Goal: Task Accomplishment & Management: Complete application form

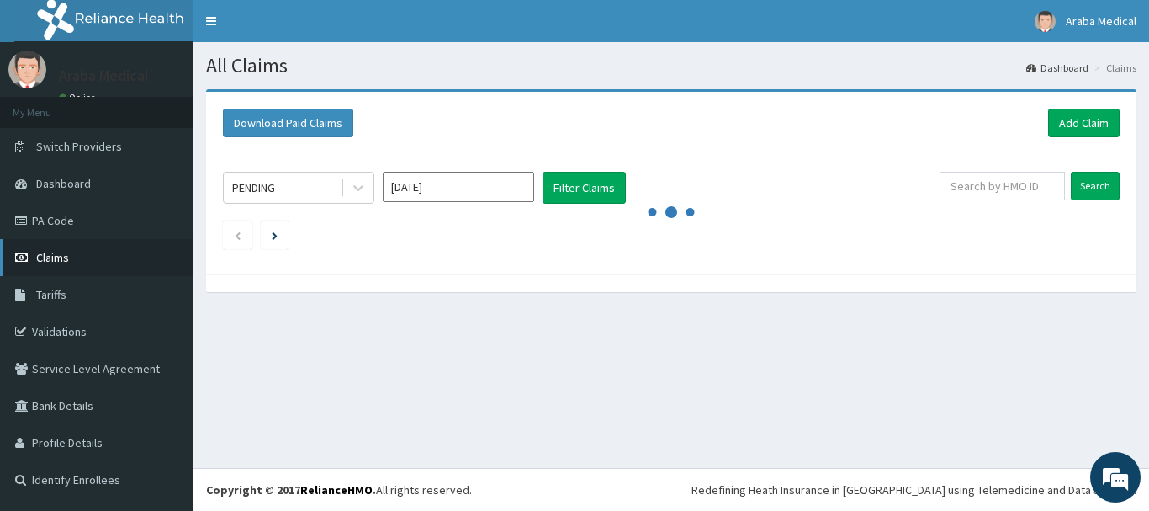
click at [62, 248] on link "Claims" at bounding box center [97, 257] width 194 height 37
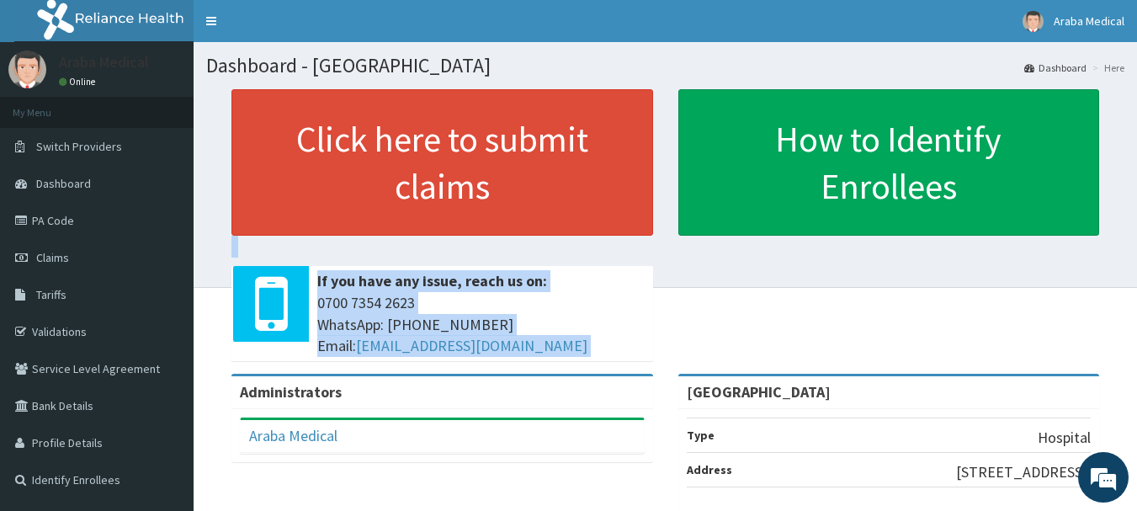
drag, startPoint x: 1106, startPoint y: 192, endPoint x: 1102, endPoint y: 180, distance: 12.5
click at [1103, 183] on div "Click here to submit claims If you have any issue, reach us on: 0700 7354 2623 …" at bounding box center [665, 231] width 918 height 284
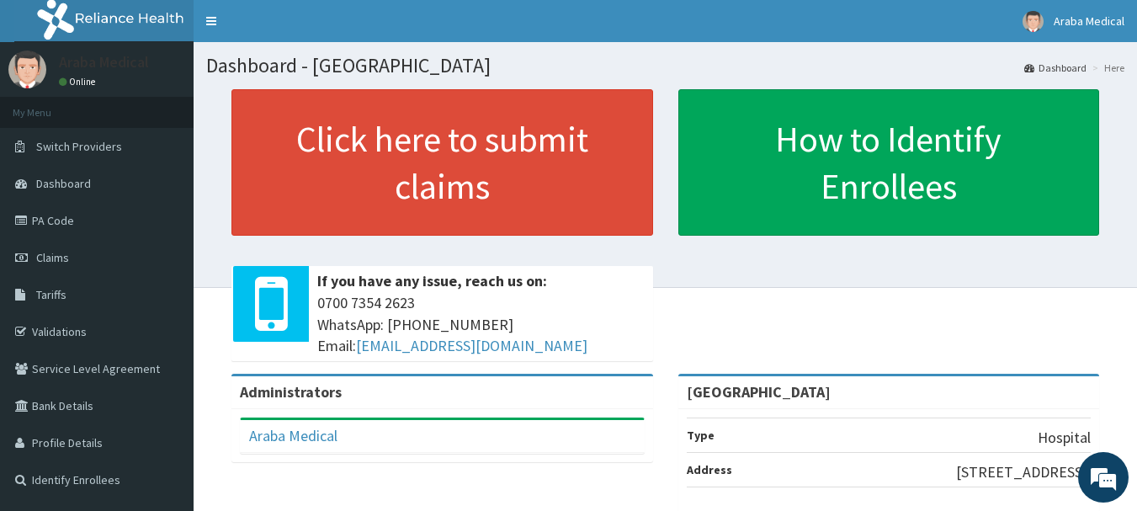
click at [718, 328] on div "Click here to submit claims If you have any issue, reach us on: 0700 7354 2623 …" at bounding box center [665, 231] width 918 height 284
click at [66, 248] on link "Claims" at bounding box center [97, 257] width 194 height 37
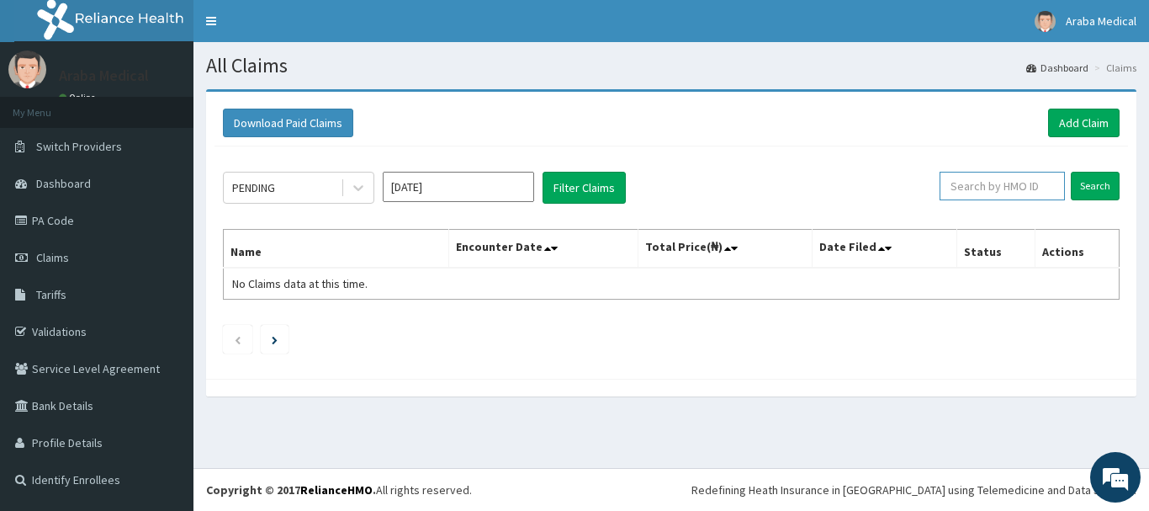
click at [1002, 189] on input "text" at bounding box center [1002, 186] width 125 height 29
type input "OTH/11677/B"
click at [1104, 194] on input "Search" at bounding box center [1095, 186] width 49 height 29
click at [978, 187] on input "OTH/11677/B" at bounding box center [976, 186] width 113 height 29
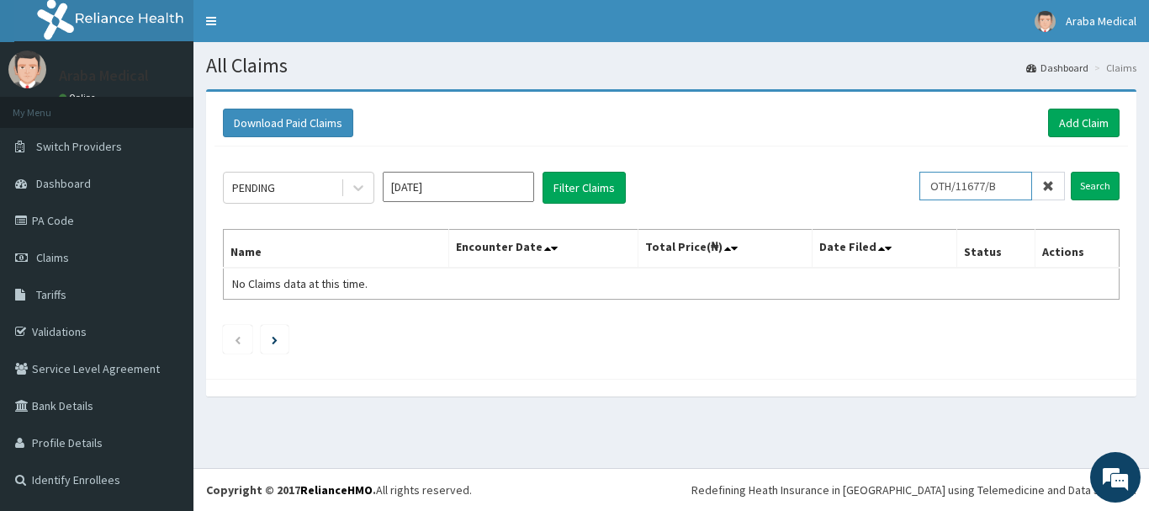
click at [978, 187] on input "OTH/11677/B" at bounding box center [976, 186] width 113 height 29
click at [1079, 114] on link "Add Claim" at bounding box center [1084, 123] width 72 height 29
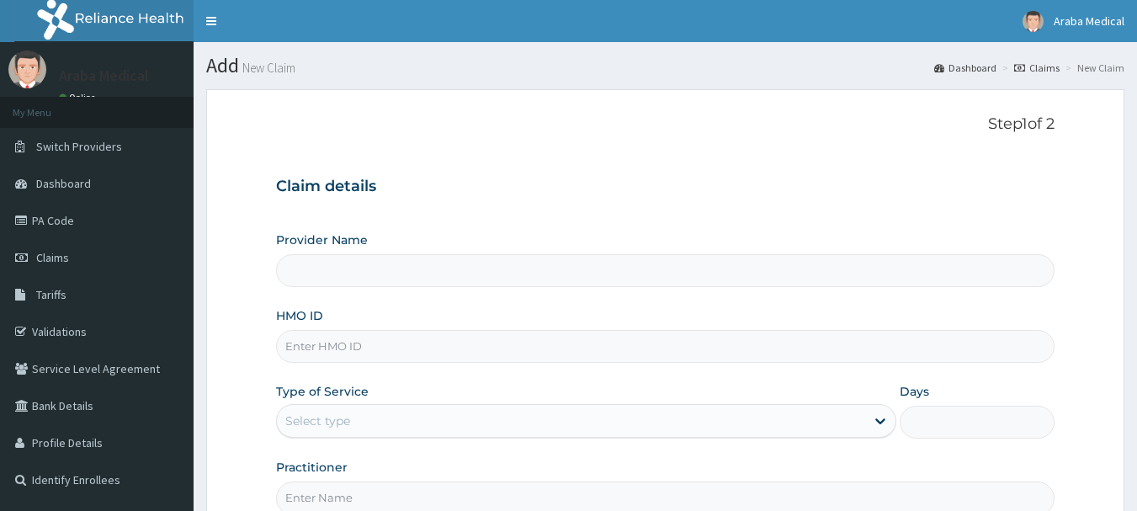
click at [366, 352] on input "HMO ID" at bounding box center [665, 346] width 779 height 33
paste input "OTH/11677/B"
type input "OTH/11677/B"
type input "[GEOGRAPHIC_DATA]"
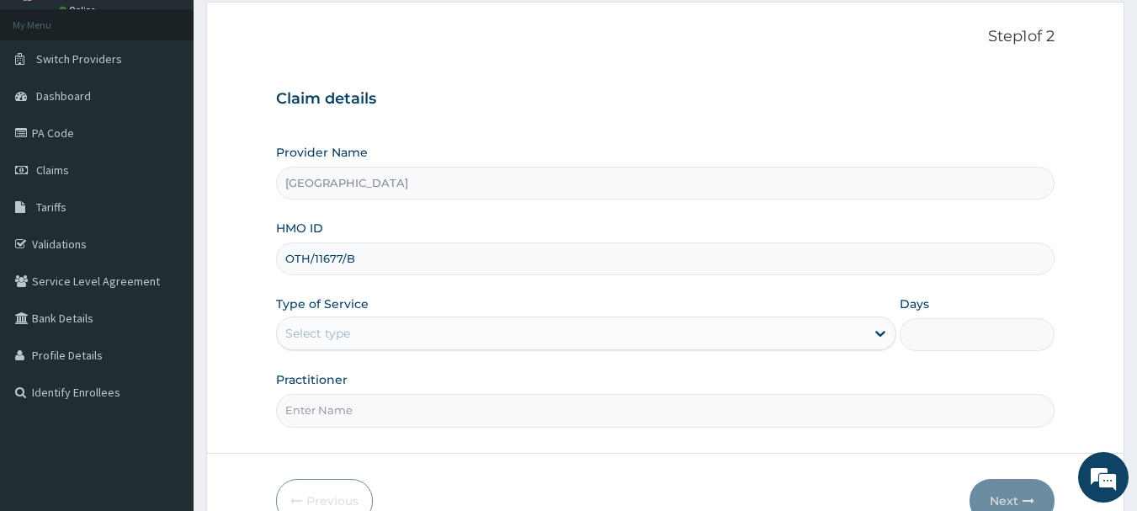
scroll to position [120, 0]
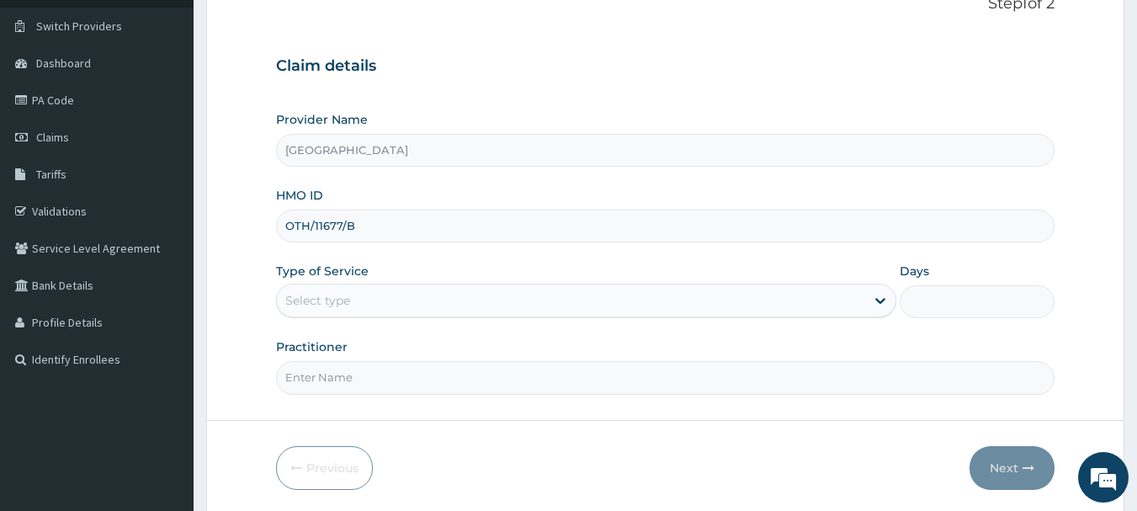
click at [1136, 431] on html "R EL Toggle navigation Araba Medical Araba Medical - [EMAIL_ADDRESS][DOMAIN_NAM…" at bounding box center [568, 226] width 1137 height 692
type input "OTH/11677/B"
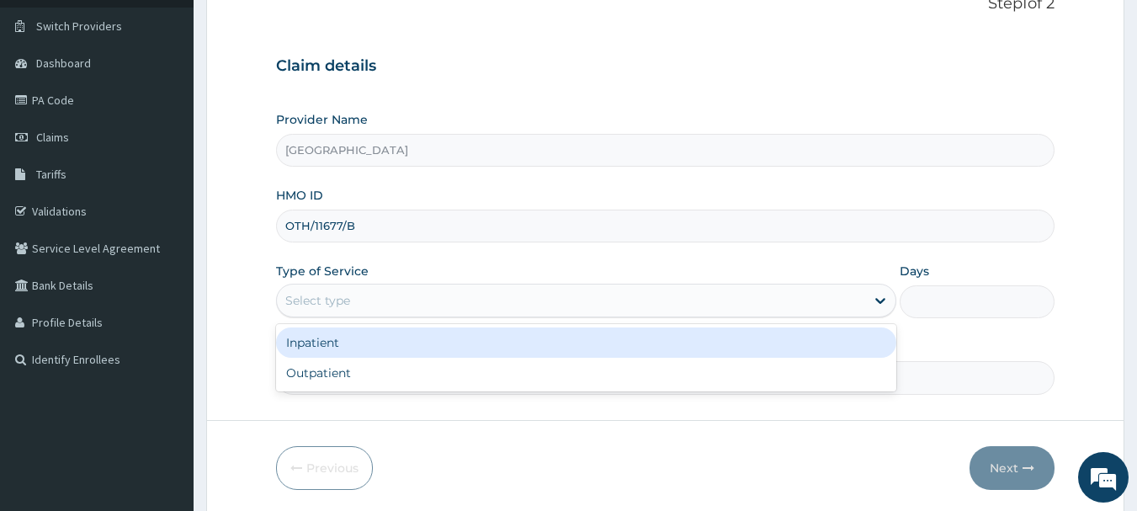
click at [621, 308] on div "Select type" at bounding box center [571, 300] width 588 height 27
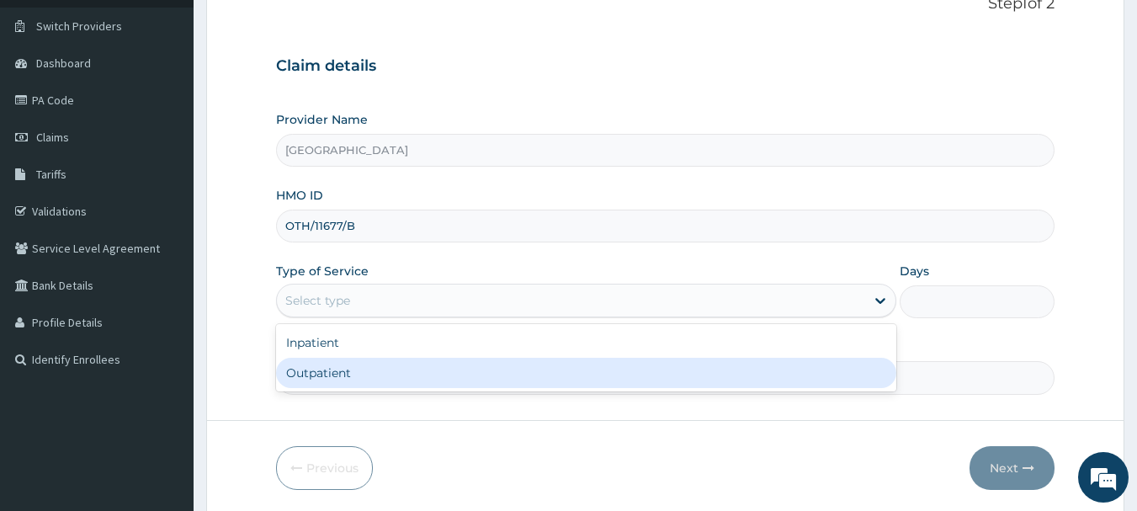
click at [560, 369] on div "Outpatient" at bounding box center [586, 373] width 620 height 30
type input "1"
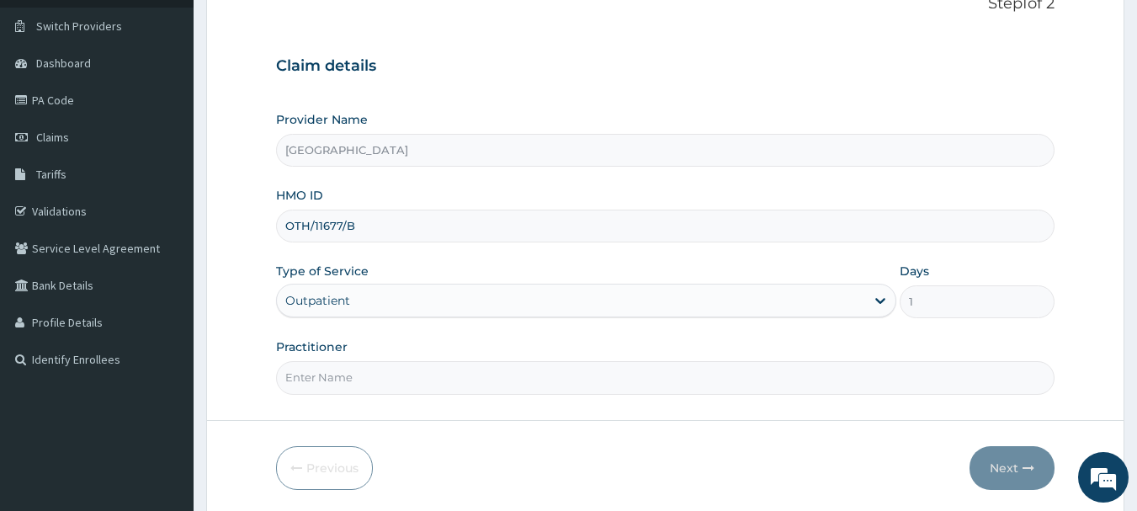
click at [533, 377] on input "Practitioner" at bounding box center [665, 377] width 779 height 33
type input "DR [PERSON_NAME]"
click at [1011, 464] on button "Next" at bounding box center [1011, 468] width 85 height 44
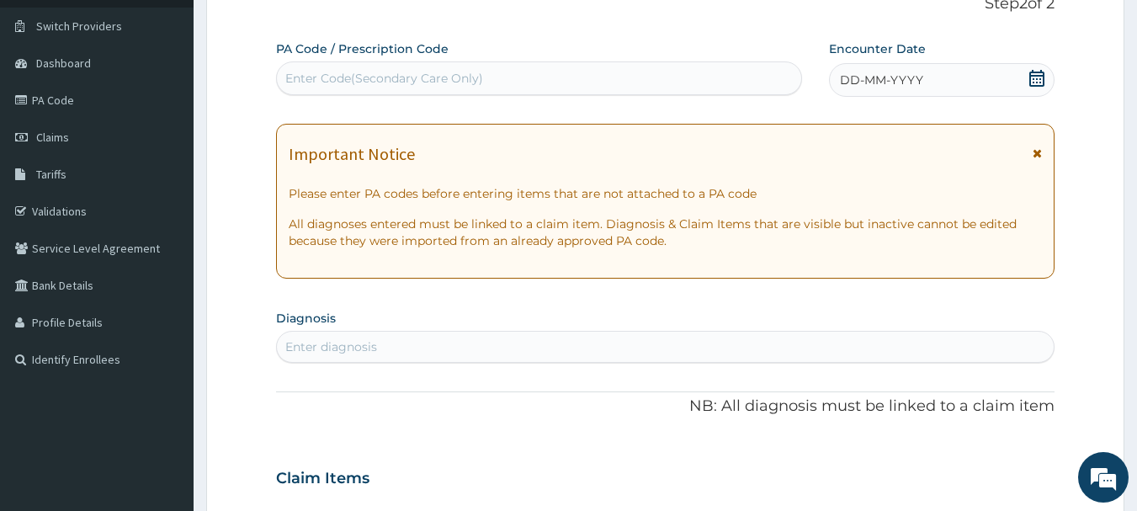
click at [1028, 82] on icon at bounding box center [1036, 78] width 17 height 17
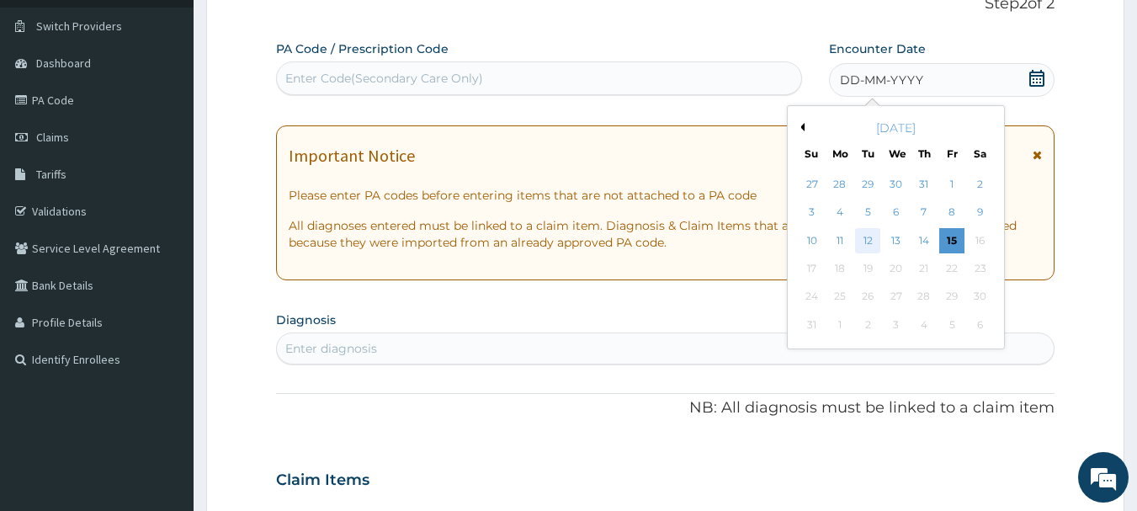
click at [865, 237] on div "12" at bounding box center [868, 240] width 25 height 25
click at [865, 237] on p "All diagnoses entered must be linked to a claim item. Diagnosis & Claim Items t…" at bounding box center [666, 234] width 754 height 34
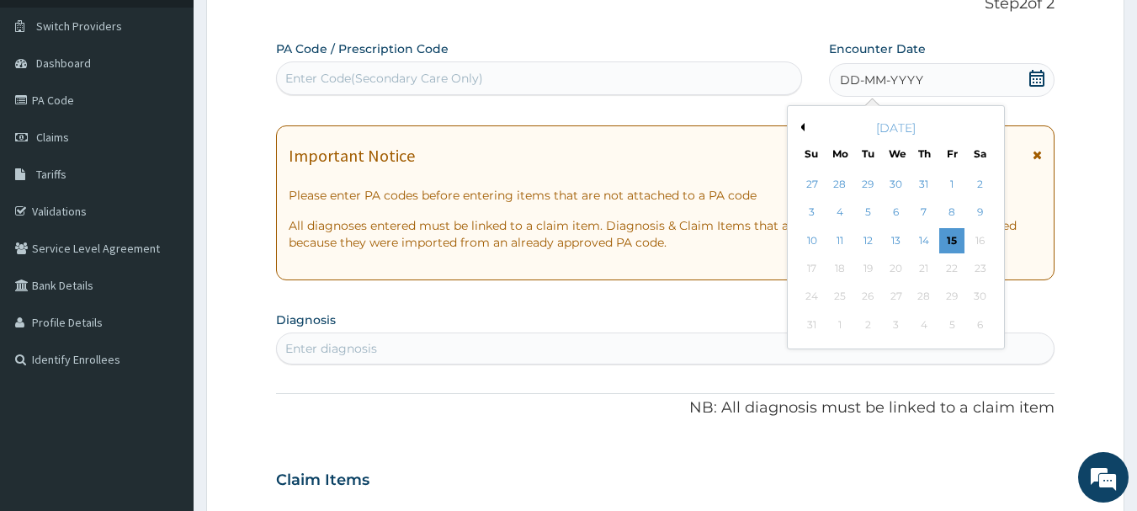
click at [865, 237] on p "All diagnoses entered must be linked to a claim item. Diagnosis & Claim Items t…" at bounding box center [666, 234] width 754 height 34
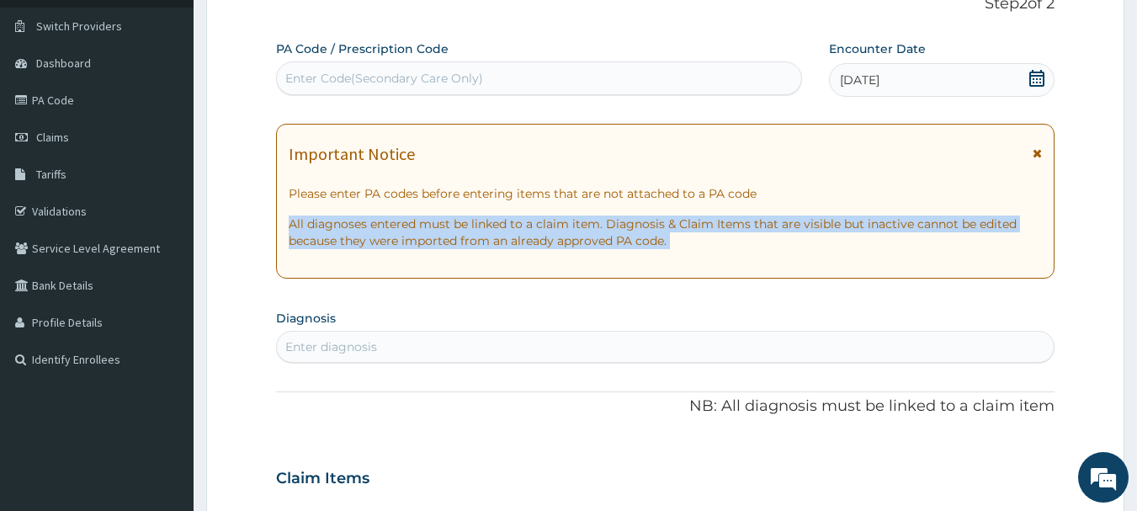
scroll to position [224, 0]
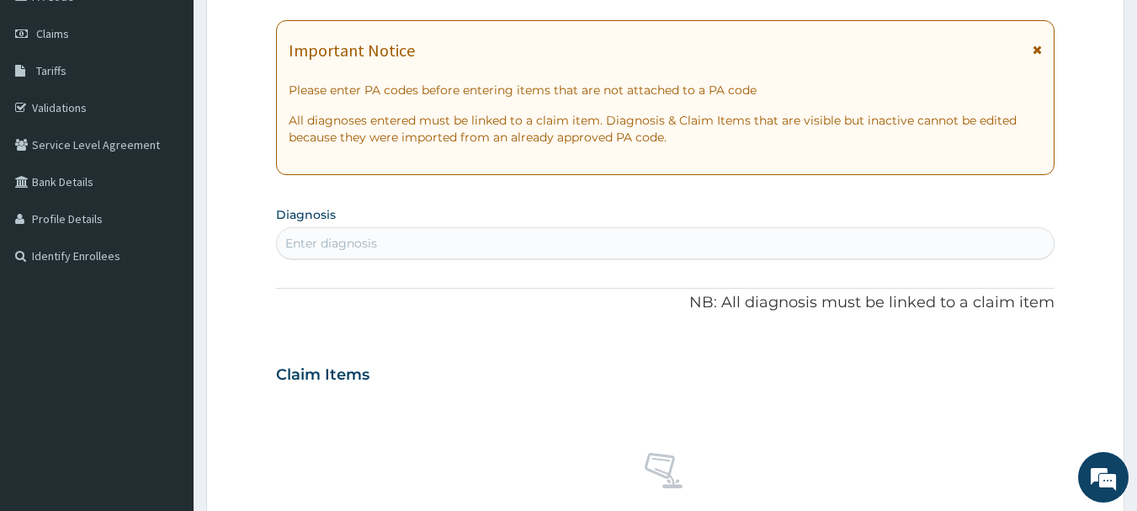
click at [1100, 253] on form "Step 2 of 2 PA Code / Prescription Code Enter Code(Secondary Care Only) Encount…" at bounding box center [665, 397] width 918 height 1064
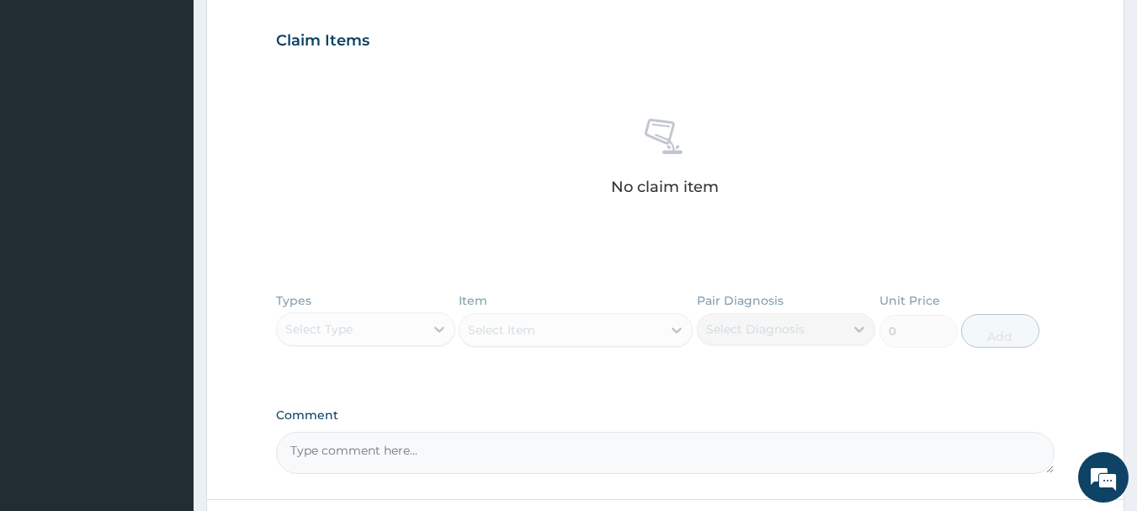
scroll to position [577, 0]
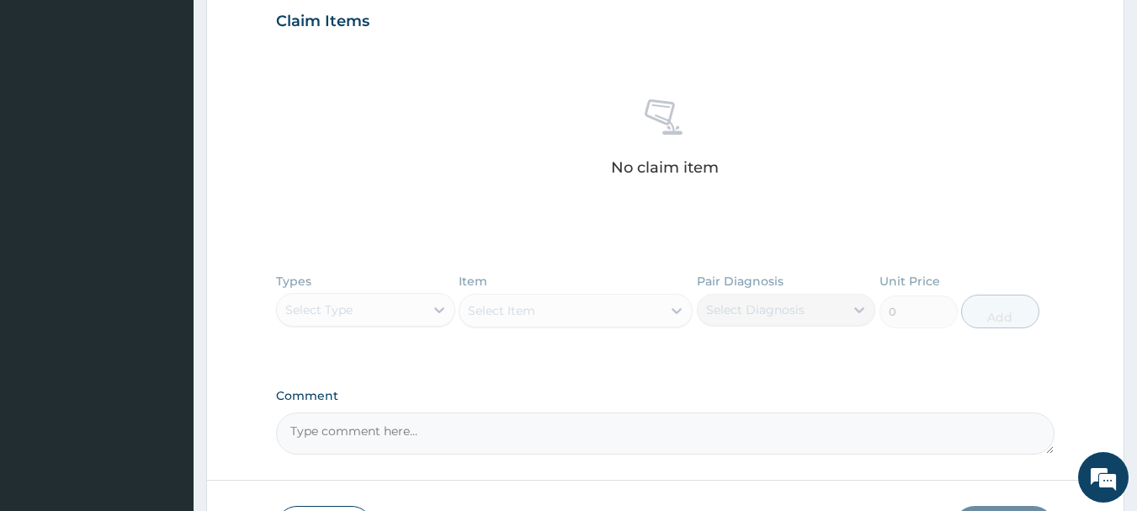
click at [438, 323] on div "Types Select Type Item Select Item Pair Diagnosis Select Diagnosis Unit Price 0…" at bounding box center [665, 313] width 779 height 98
click at [433, 307] on div "Types Select Type Item Select Item Pair Diagnosis Select Diagnosis Unit Price 0…" at bounding box center [665, 313] width 779 height 98
click at [393, 406] on div "Comment" at bounding box center [665, 422] width 779 height 66
click at [398, 305] on div "Types Select Type Item Select Item Pair Diagnosis Select Diagnosis Unit Price 0…" at bounding box center [665, 313] width 779 height 98
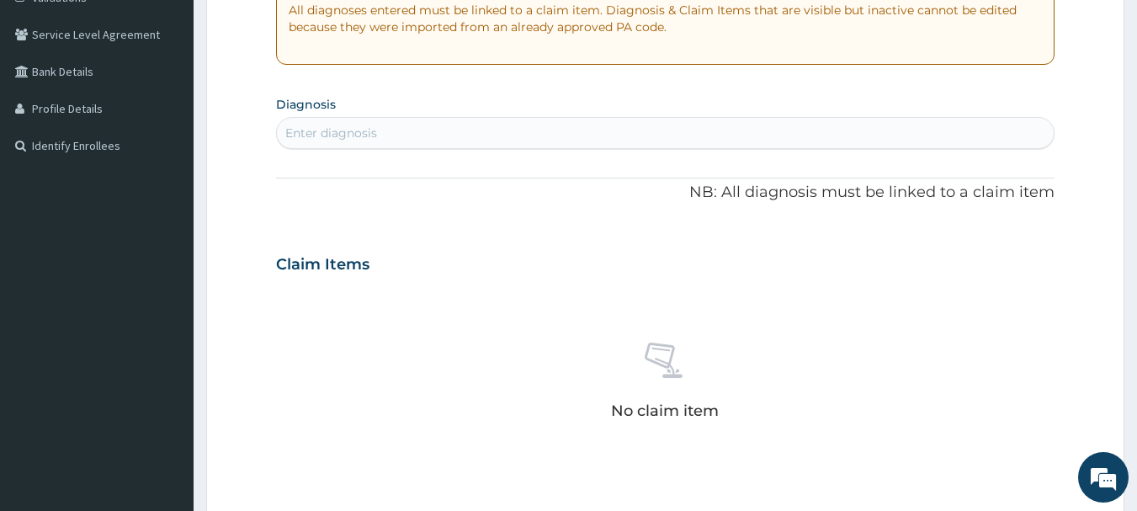
scroll to position [285, 0]
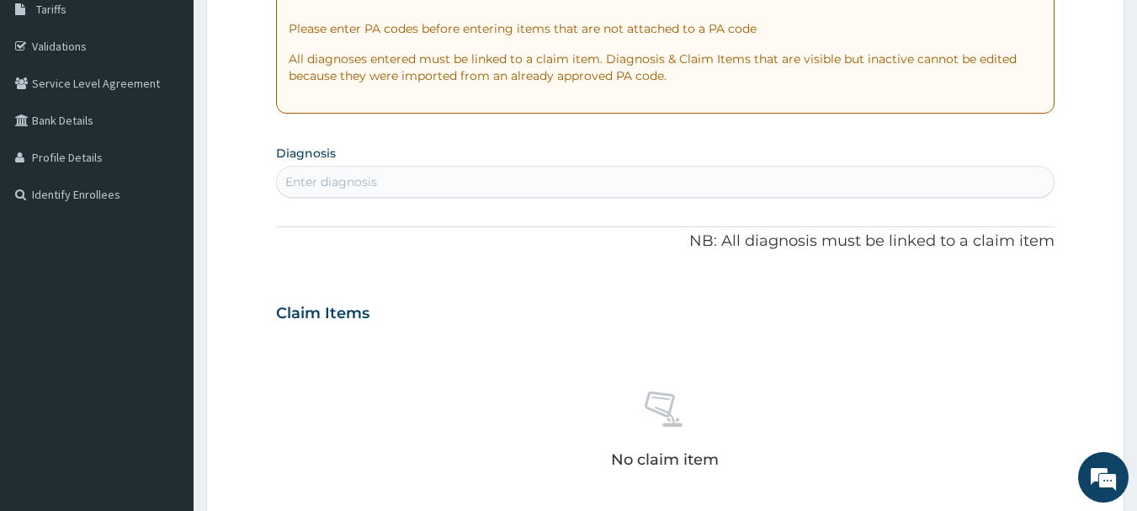
click at [711, 183] on div "Enter diagnosis" at bounding box center [665, 181] width 777 height 27
type input "[MEDICAL_DATA] F"
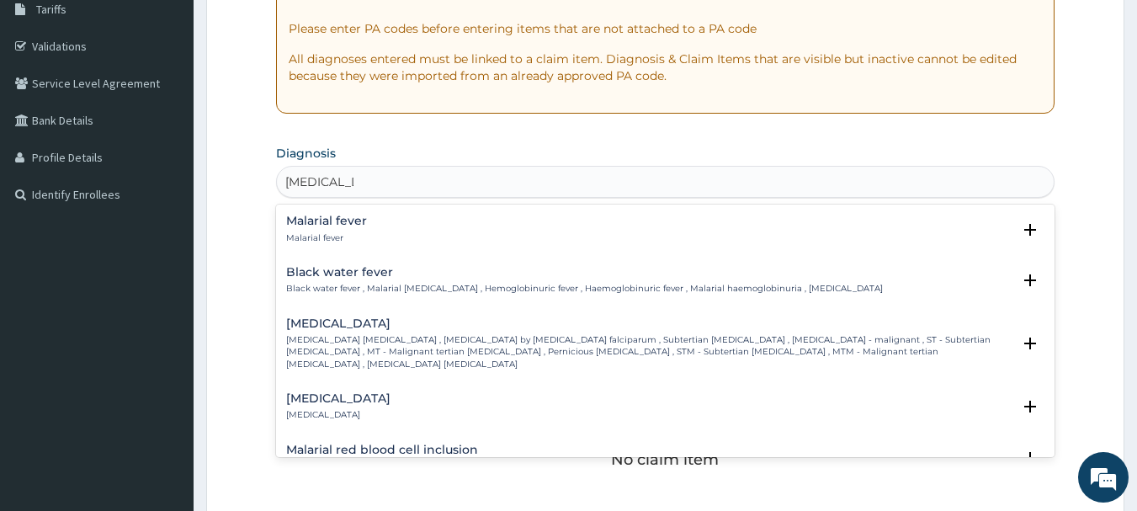
click at [420, 337] on p "[MEDICAL_DATA] [MEDICAL_DATA] , [MEDICAL_DATA] by [MEDICAL_DATA] falciparum , S…" at bounding box center [649, 352] width 726 height 36
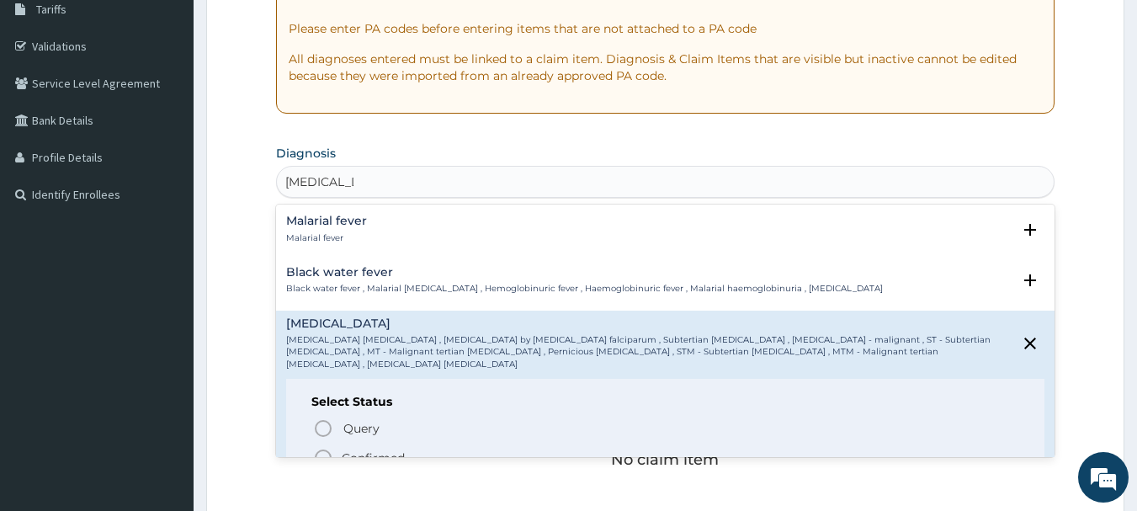
click at [331, 450] on circle "status option filled" at bounding box center [323, 457] width 15 height 15
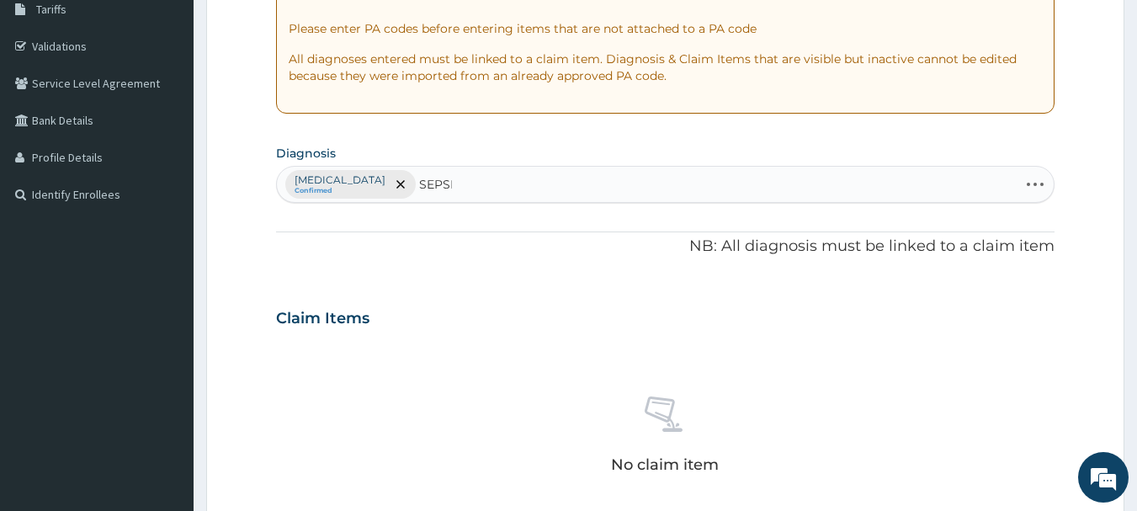
type input "[MEDICAL_DATA]"
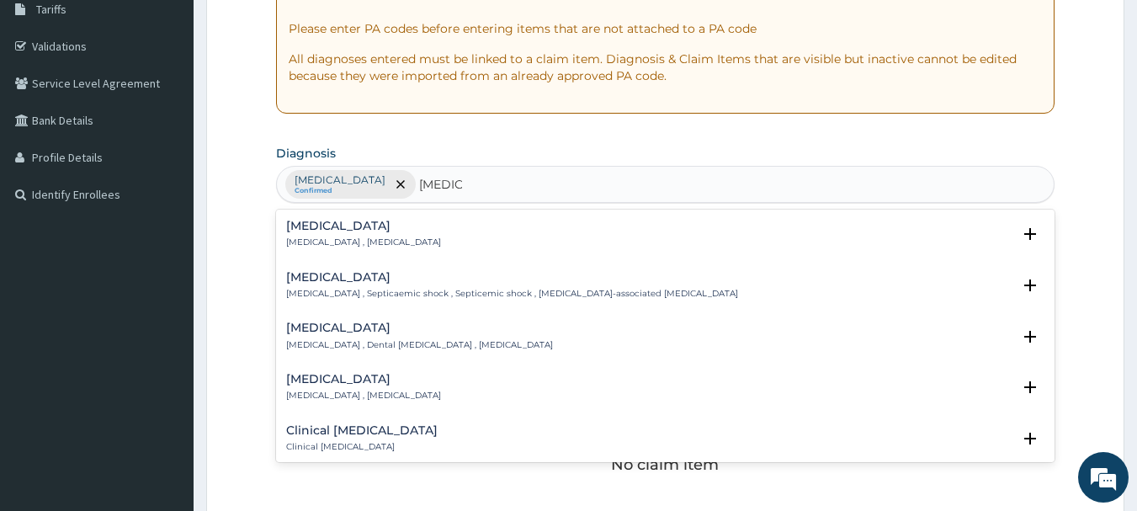
click at [325, 235] on div "[MEDICAL_DATA] [MEDICAL_DATA] , [MEDICAL_DATA]" at bounding box center [363, 234] width 155 height 29
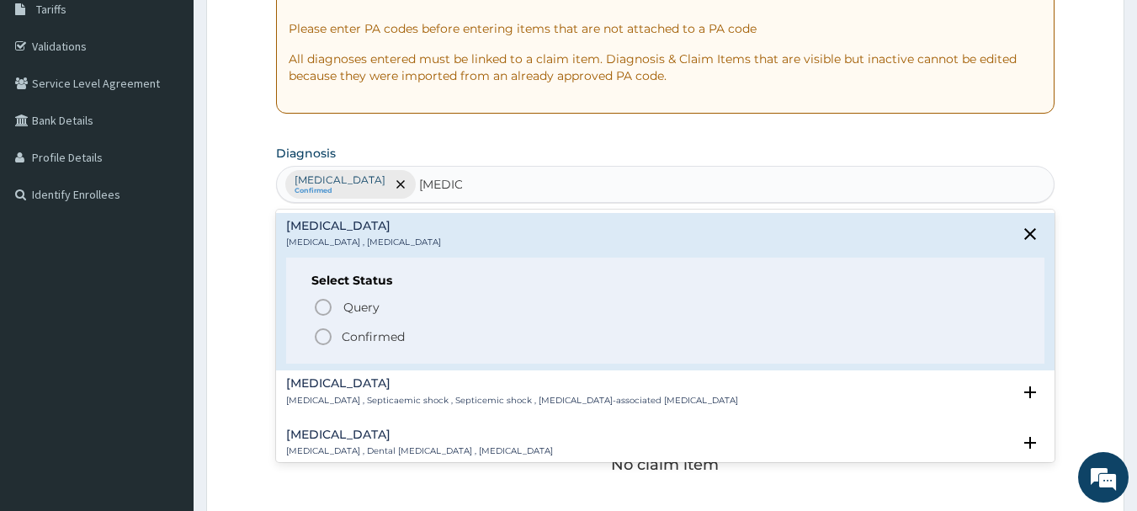
click at [326, 340] on icon "status option filled" at bounding box center [323, 336] width 20 height 20
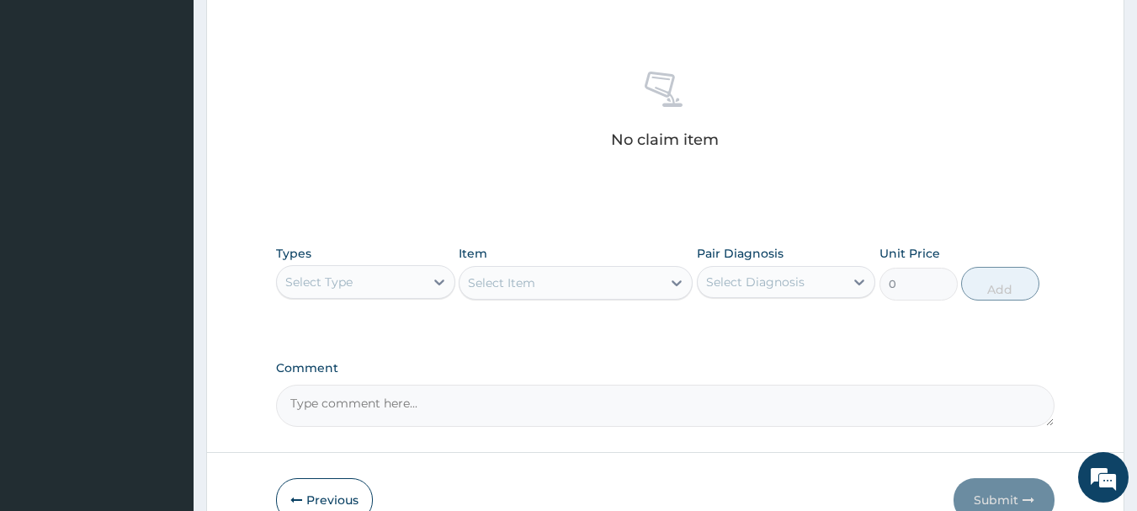
scroll to position [671, 0]
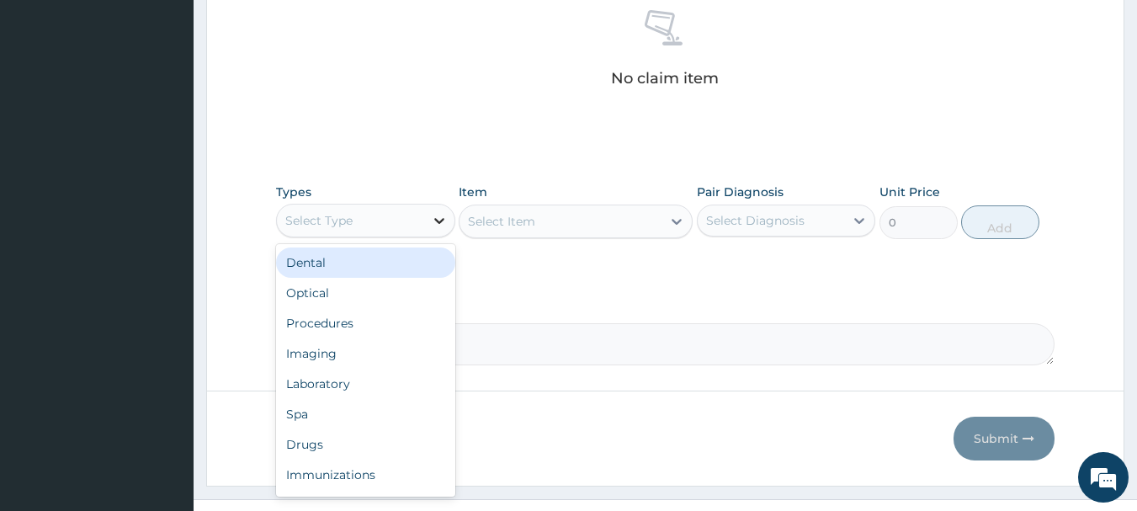
click at [441, 213] on icon at bounding box center [439, 220] width 17 height 17
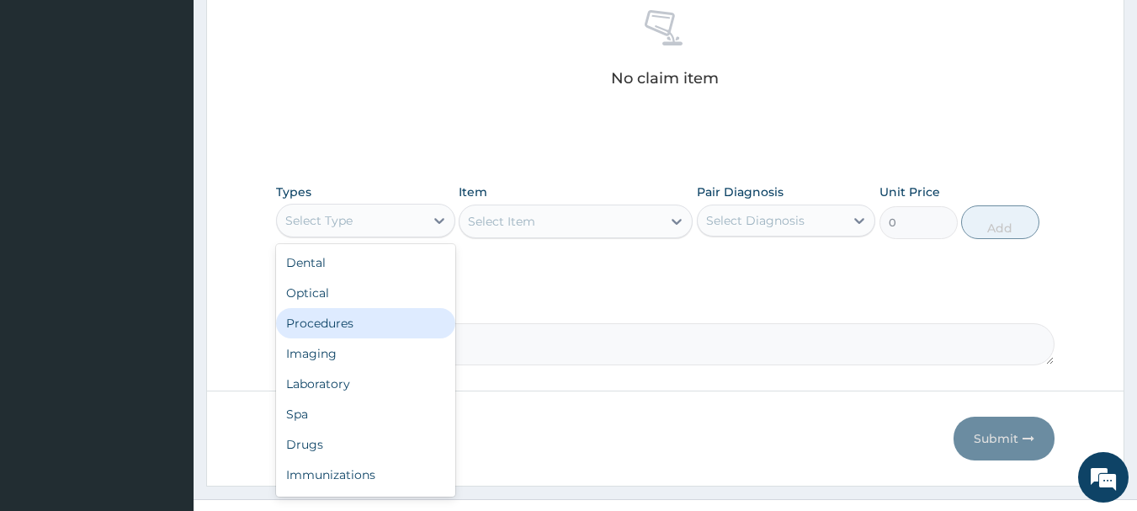
click at [381, 323] on div "Procedures" at bounding box center [365, 323] width 179 height 30
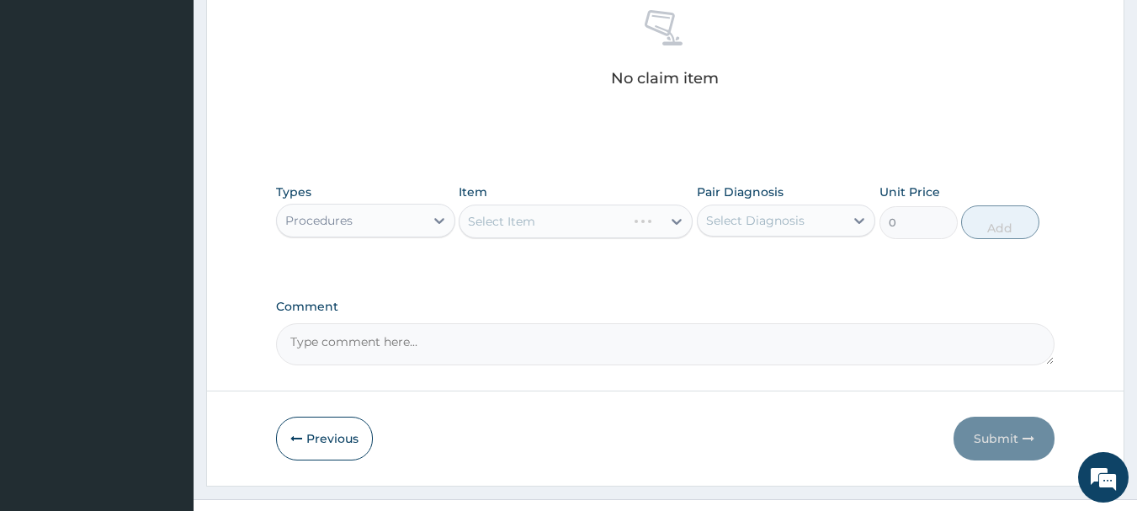
click at [681, 227] on div "Select Item" at bounding box center [576, 221] width 234 height 34
click at [680, 229] on icon at bounding box center [676, 221] width 17 height 17
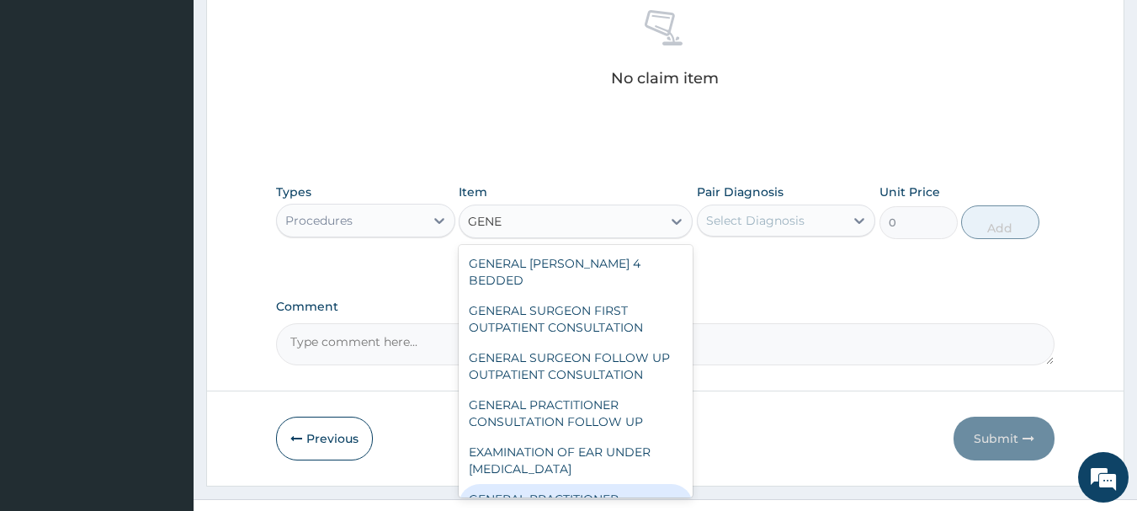
type input "GENE"
